Goal: Task Accomplishment & Management: Manage account settings

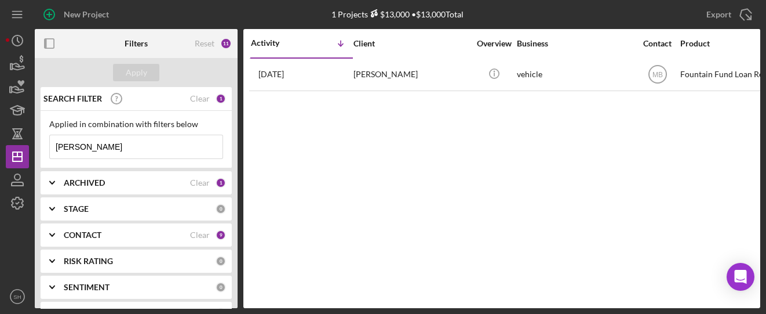
drag, startPoint x: 99, startPoint y: 152, endPoint x: 30, endPoint y: 143, distance: 69.0
click at [30, 143] on div "New Project 1 Projects $13,000 • $13,000 Total [PERSON_NAME] Export Icon/Export…" at bounding box center [383, 154] width 755 height 308
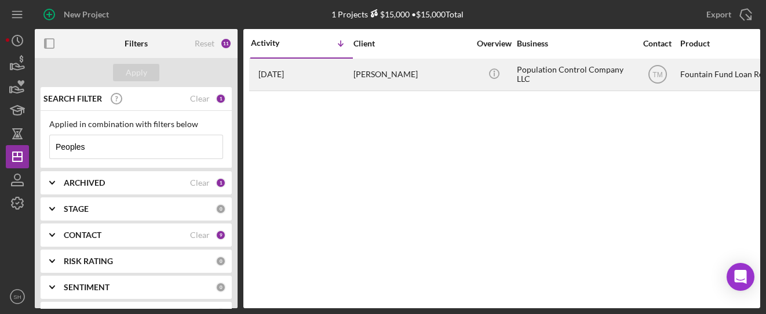
type input "Peoples"
click at [368, 77] on div "[PERSON_NAME]" at bounding box center [412, 74] width 116 height 31
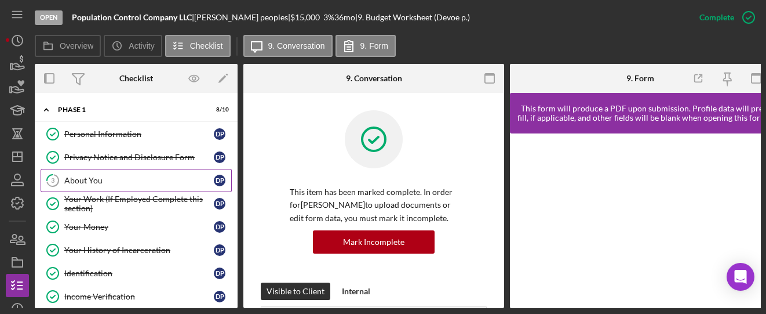
scroll to position [57, 0]
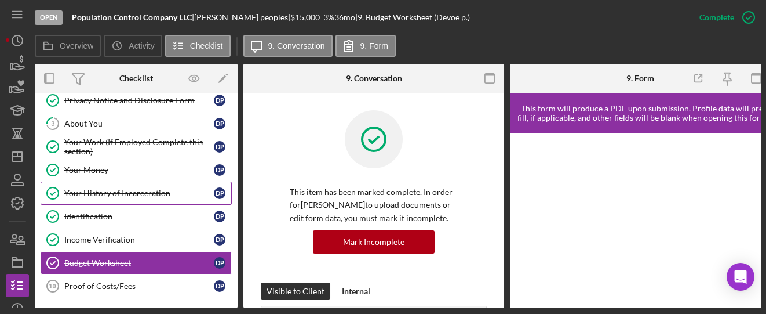
click at [82, 199] on link "Your History of Incarceration Your History of Incarceration D p" at bounding box center [136, 192] width 191 height 23
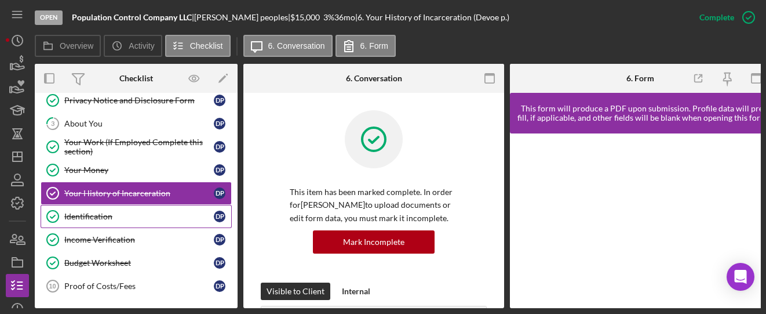
click at [86, 216] on div "Identification" at bounding box center [139, 216] width 150 height 9
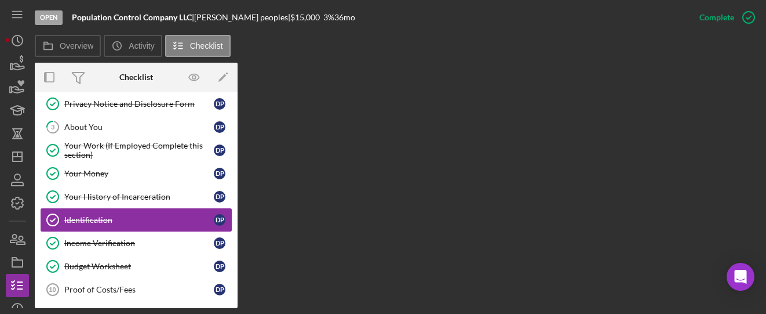
scroll to position [53, 0]
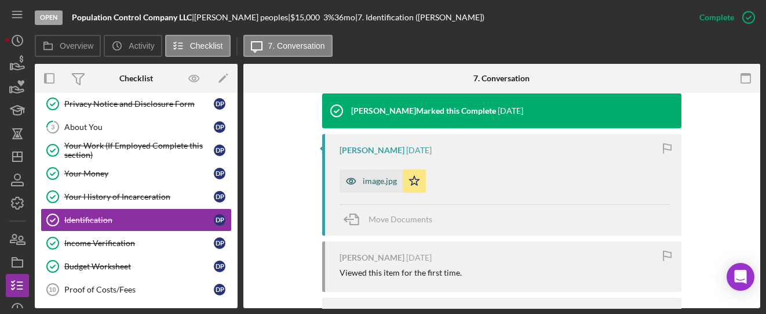
click at [381, 179] on div "image.jpg" at bounding box center [380, 180] width 34 height 9
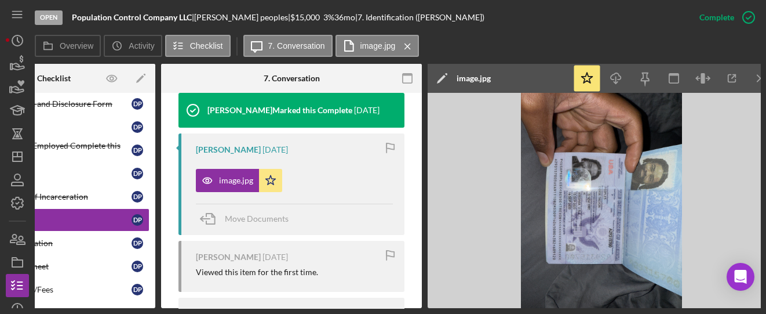
scroll to position [0, 97]
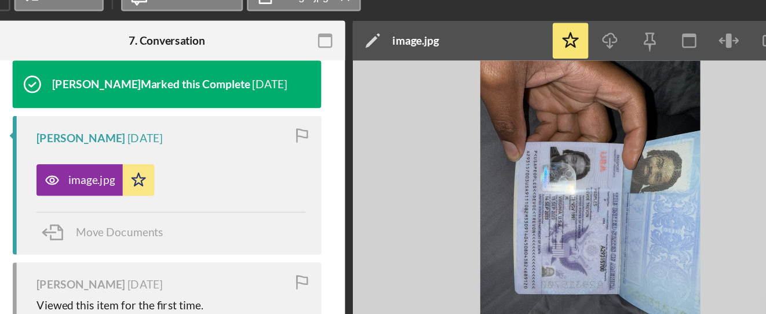
click at [563, 157] on img at bounding box center [587, 200] width 348 height 215
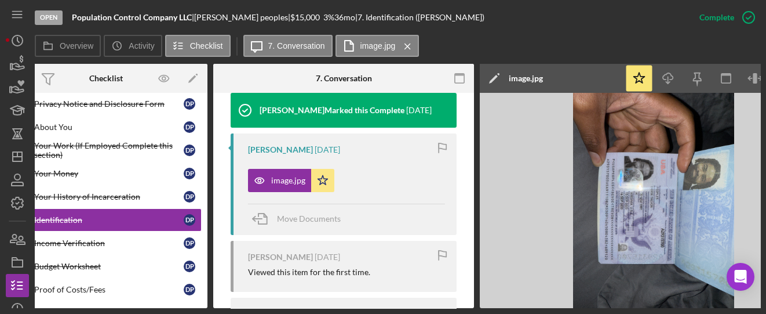
scroll to position [0, 0]
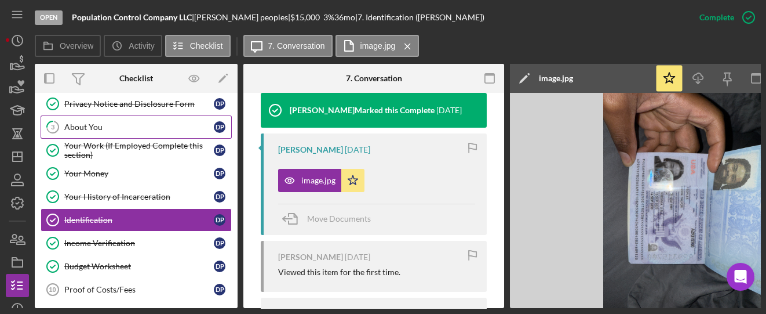
click at [76, 127] on div "About You" at bounding box center [139, 126] width 150 height 9
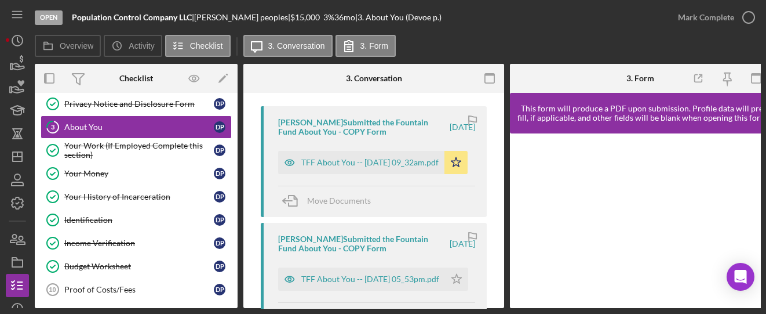
scroll to position [231, 0]
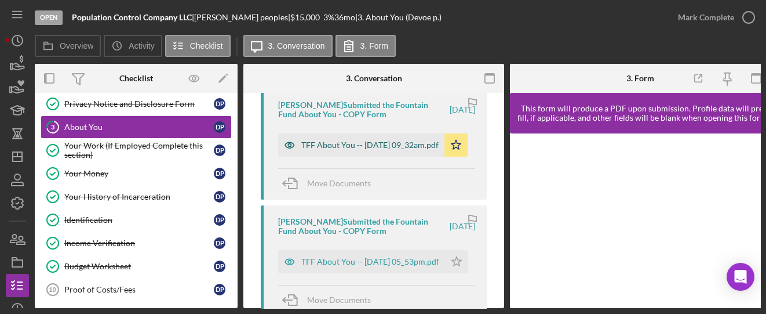
click at [304, 149] on div "TFF About You -- [DATE] 09_32am.pdf" at bounding box center [369, 144] width 137 height 9
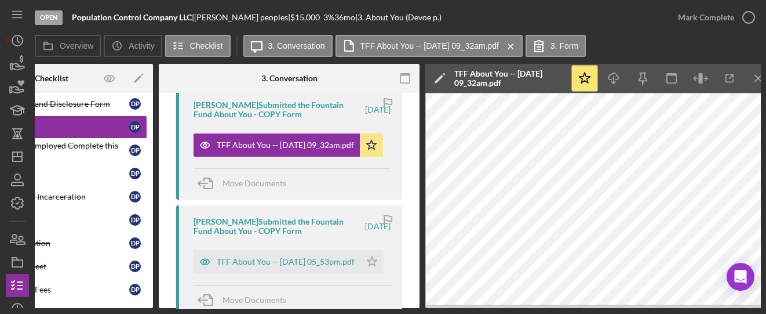
scroll to position [0, 90]
